Goal: Information Seeking & Learning: Understand process/instructions

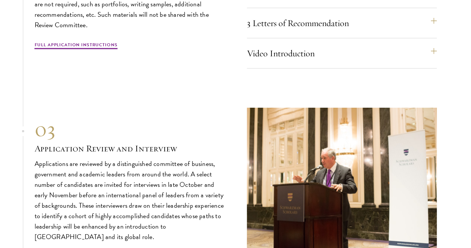
scroll to position [2480, 0]
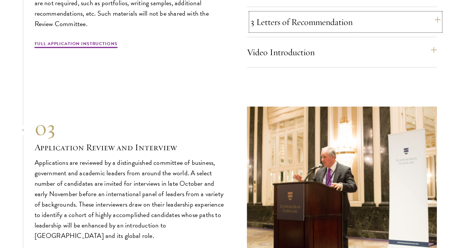
click at [288, 31] on button "3 Letters of Recommendation" at bounding box center [346, 22] width 190 height 18
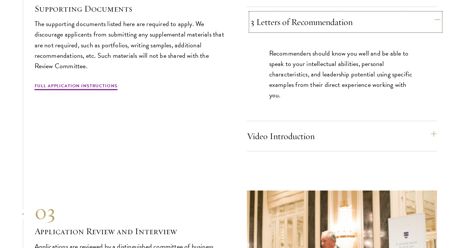
click at [288, 31] on button "3 Letters of Recommendation" at bounding box center [346, 22] width 190 height 18
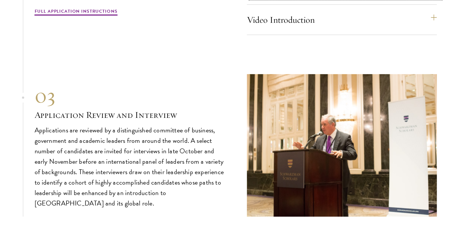
scroll to position [2520, 0]
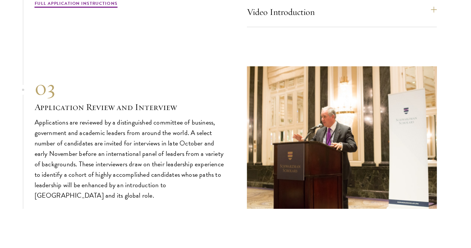
click at [275, 27] on div "Video Introduction Provide a short video self-introduction of no more than 1 mi…" at bounding box center [342, 15] width 190 height 24
click at [272, 21] on button "Video Introduction" at bounding box center [346, 12] width 190 height 18
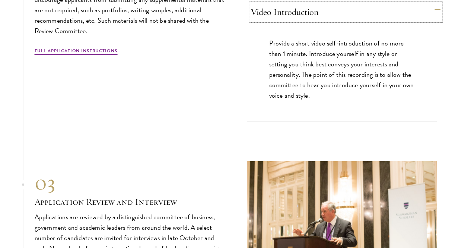
click at [272, 21] on button "Video Introduction" at bounding box center [346, 12] width 190 height 18
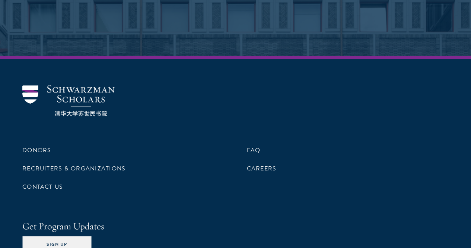
scroll to position [3803, 0]
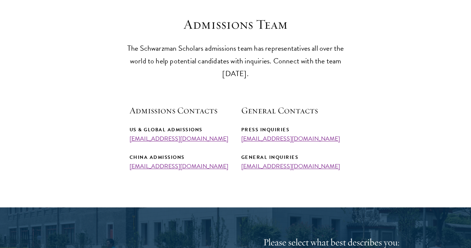
scroll to position [209, 0]
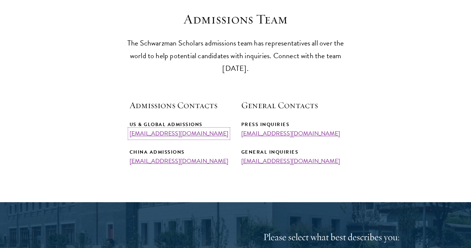
click at [167, 138] on link "[EMAIL_ADDRESS][DOMAIN_NAME]" at bounding box center [179, 133] width 99 height 9
click at [146, 138] on link "[EMAIL_ADDRESS][DOMAIN_NAME]" at bounding box center [179, 133] width 99 height 9
